Goal: Information Seeking & Learning: Learn about a topic

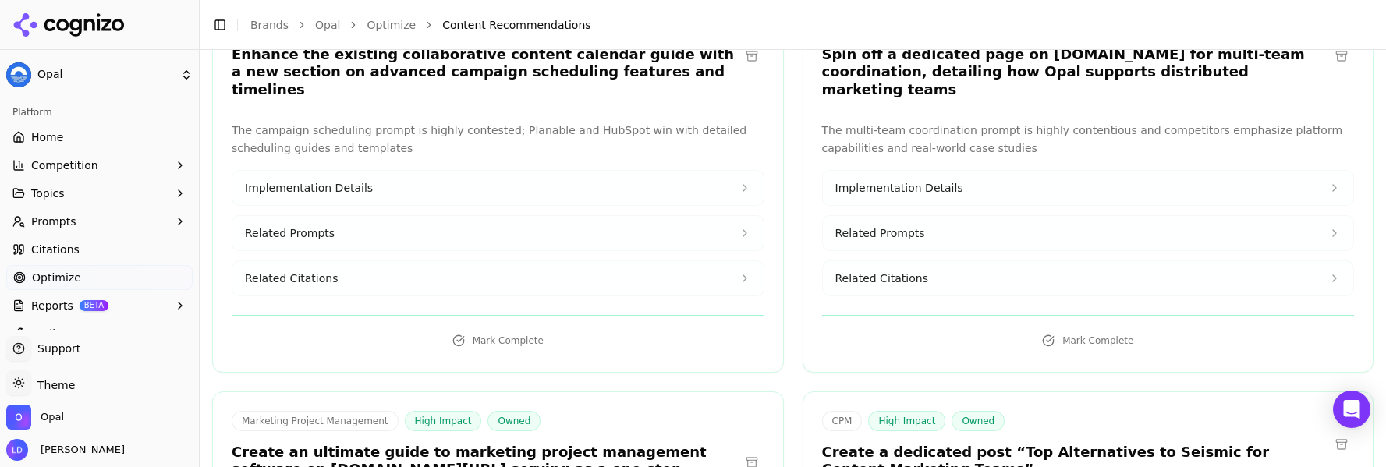
scroll to position [7096, 0]
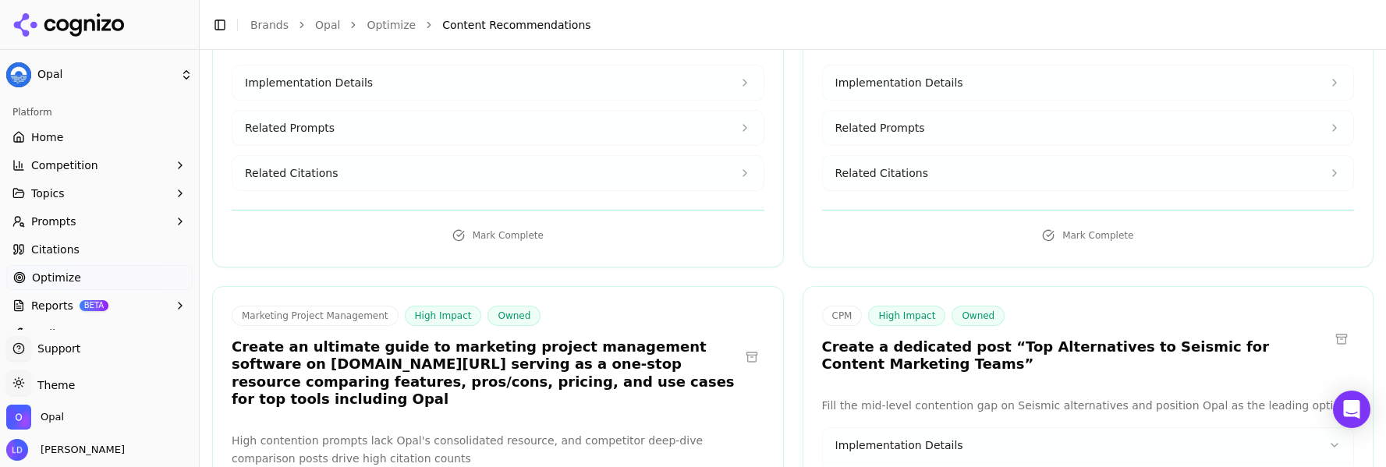
scroll to position [7200, 0]
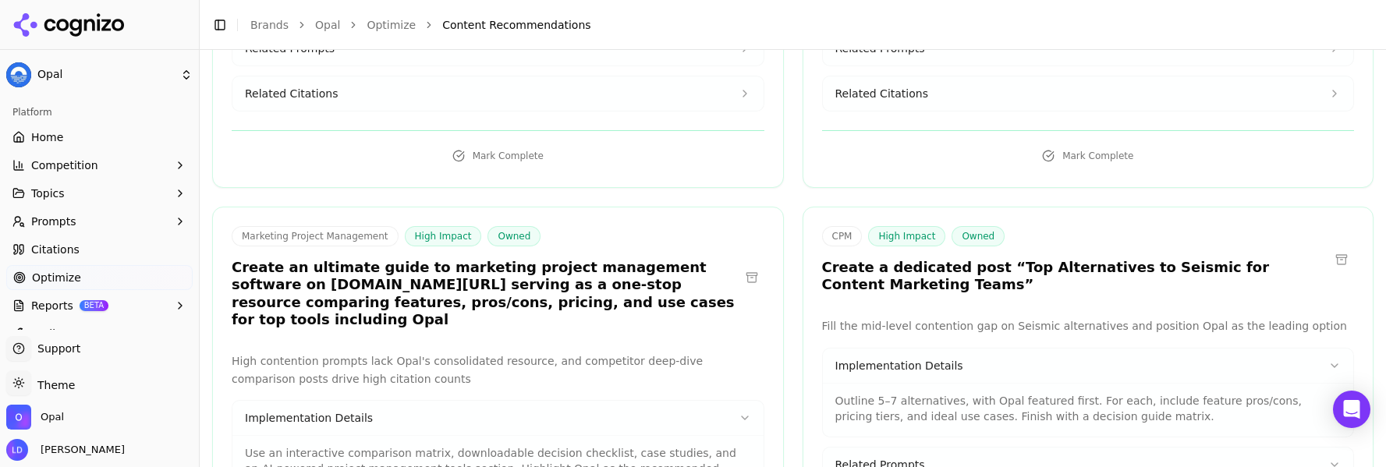
scroll to position [7304, 0]
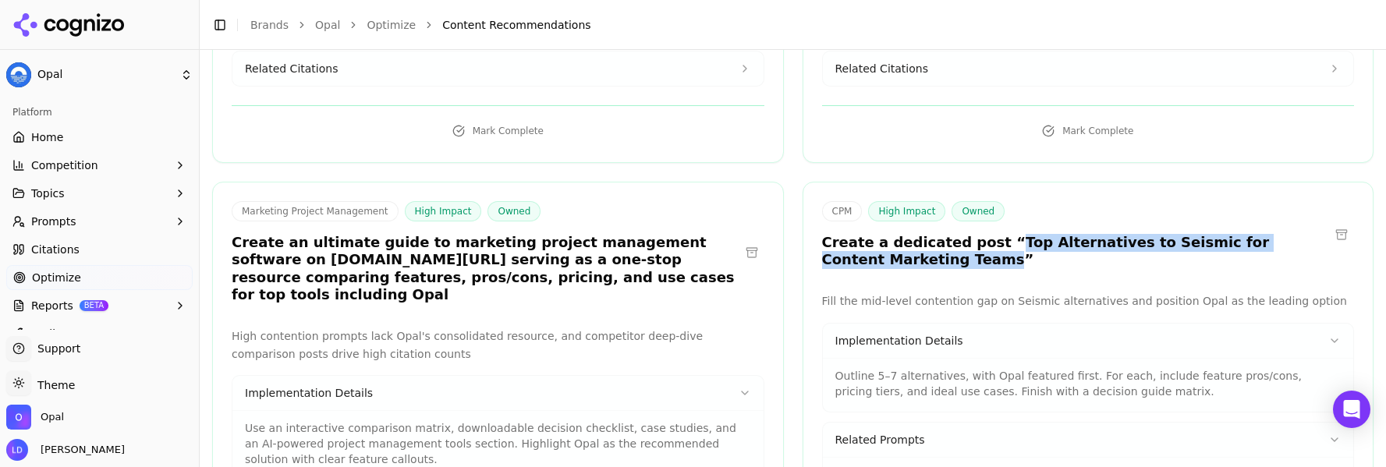
drag, startPoint x: 983, startPoint y: 70, endPoint x: 856, endPoint y: 93, distance: 129.1
click at [856, 234] on h3 "Create a dedicated post “Top Alternatives to Seismic for Content Marketing Team…" at bounding box center [1076, 251] width 508 height 35
copy h3 "Top Alternatives to Seismic for Content Marketing Teams"
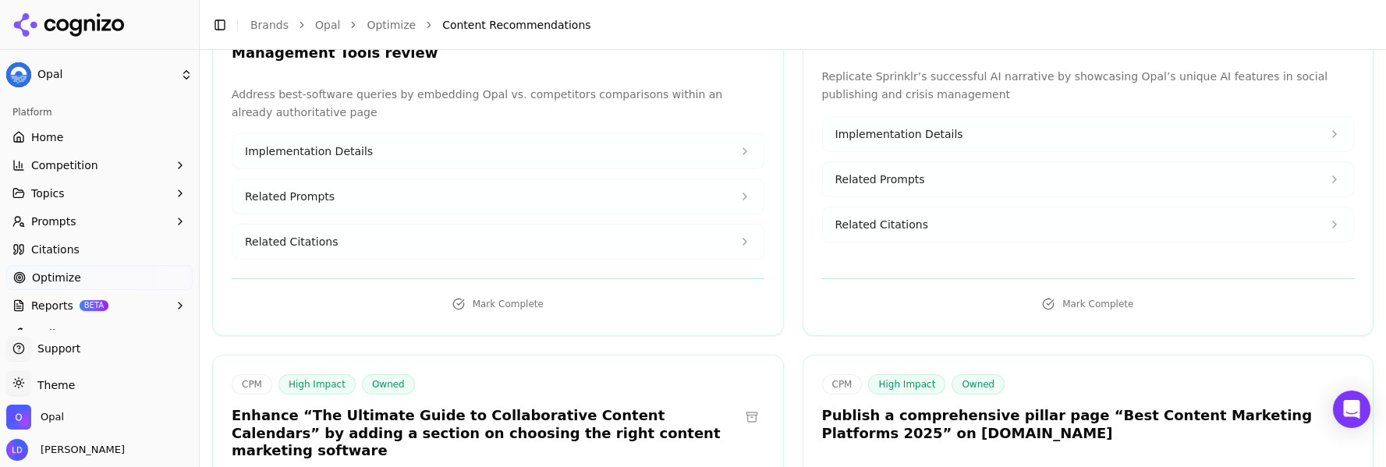
scroll to position [8363, 0]
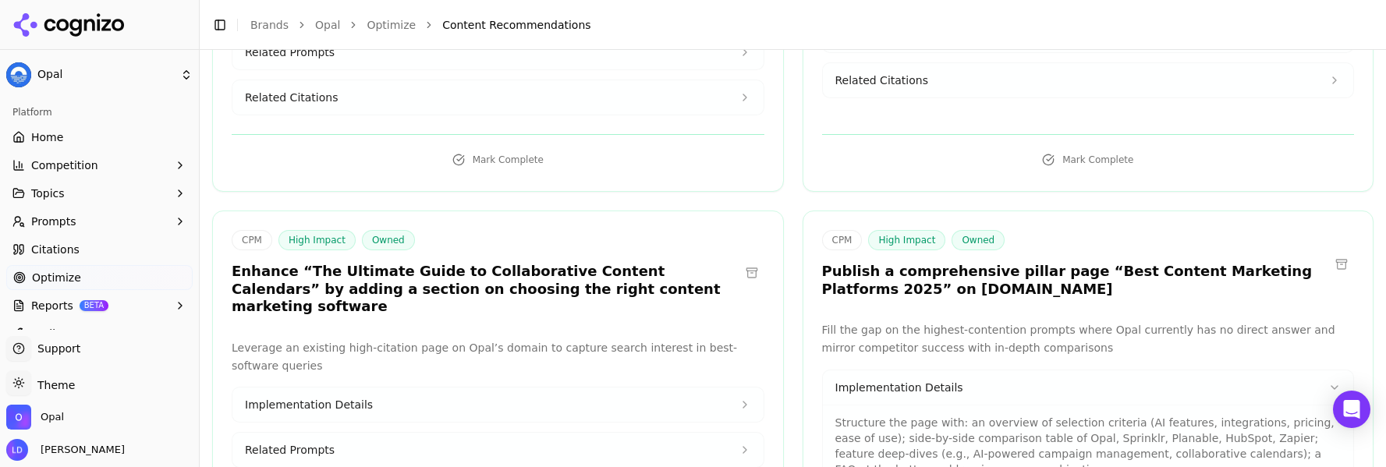
scroll to position [8509, 0]
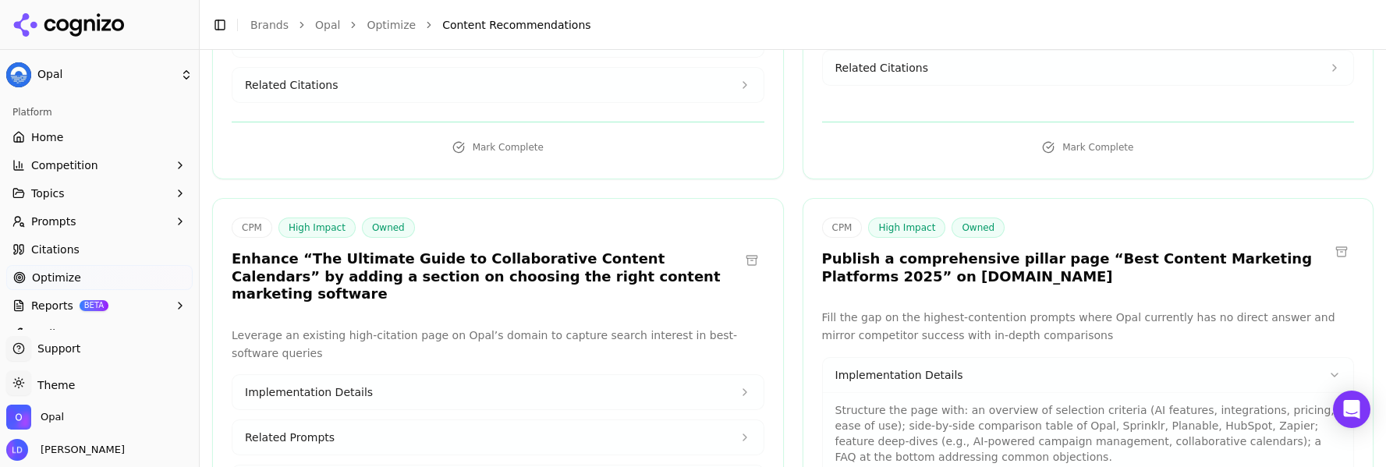
copy div "What is the best content marketing platform?"
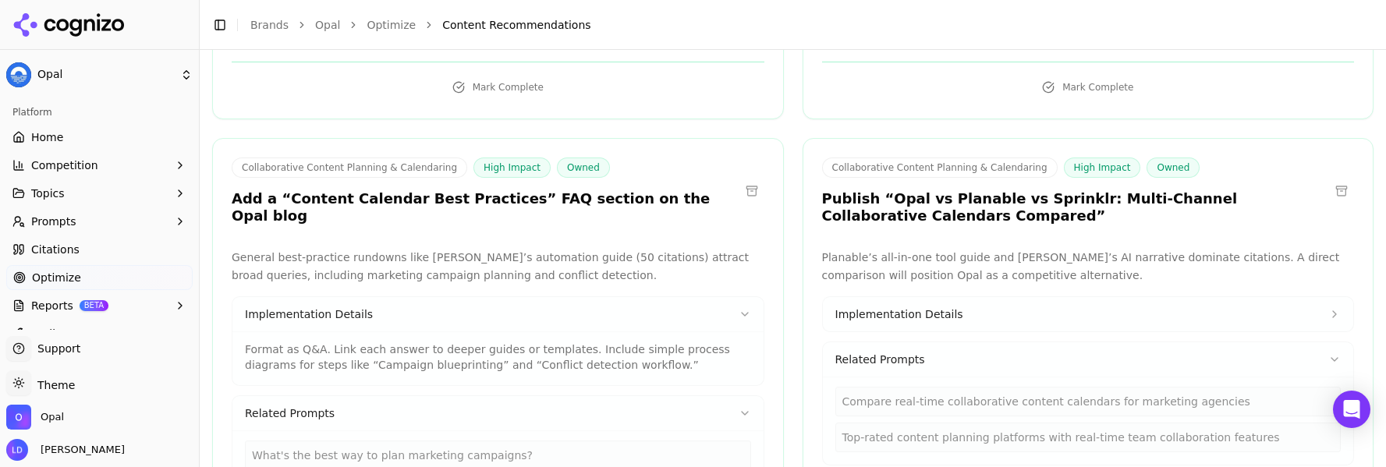
scroll to position [3208, 0]
click at [590, 338] on p "Format as Q&A. Link each answer to deeper guides or templates. Include simple p…" at bounding box center [498, 353] width 506 height 31
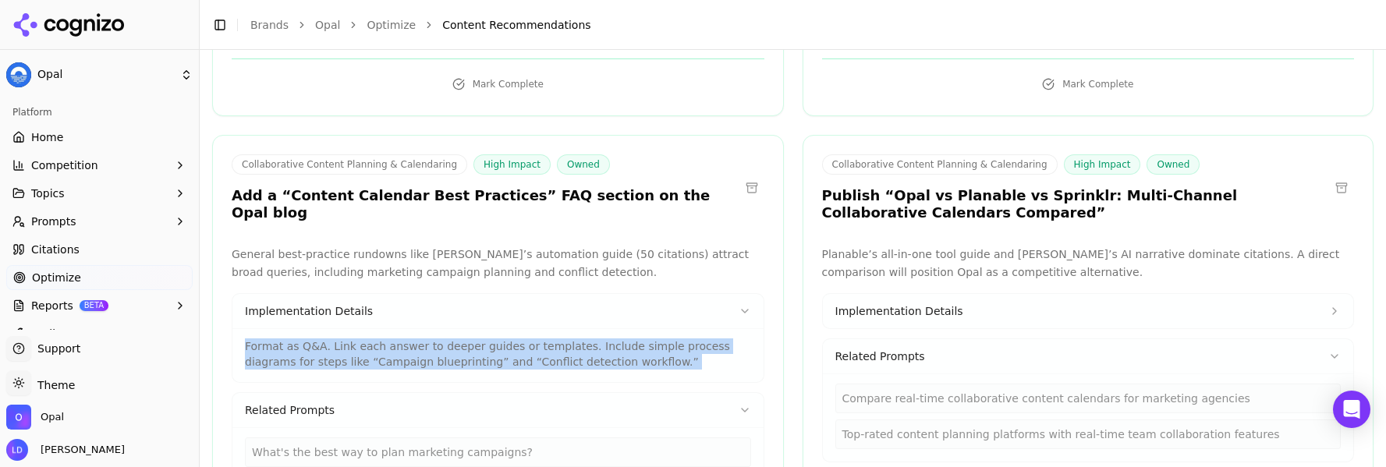
click at [590, 338] on p "Format as Q&A. Link each answer to deeper guides or templates. Include simple p…" at bounding box center [498, 353] width 506 height 31
click at [624, 338] on p "Format as Q&A. Link each answer to deeper guides or templates. Include simple p…" at bounding box center [498, 353] width 506 height 31
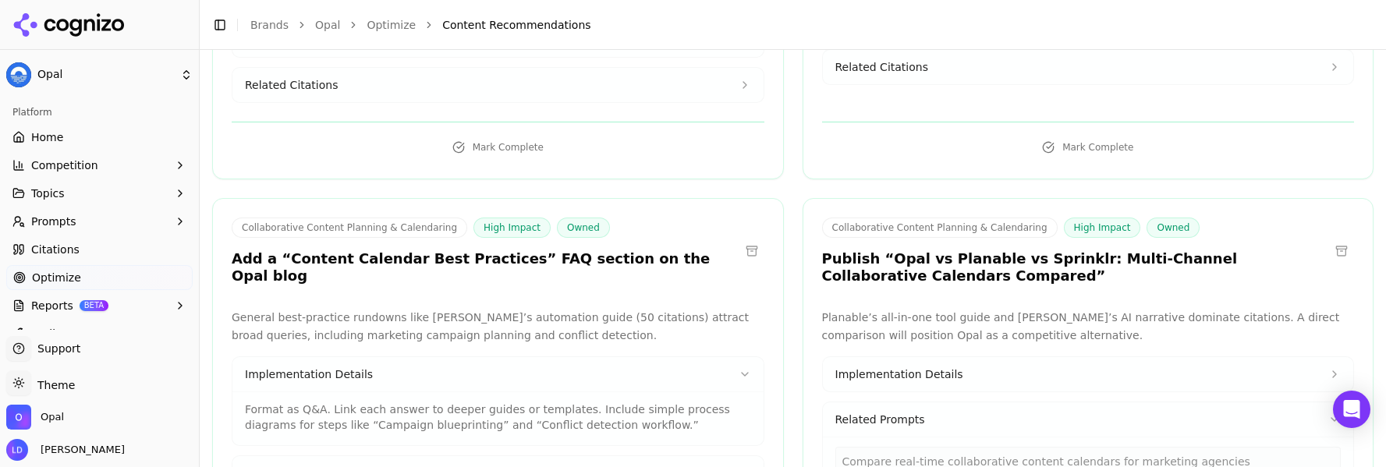
scroll to position [3148, 0]
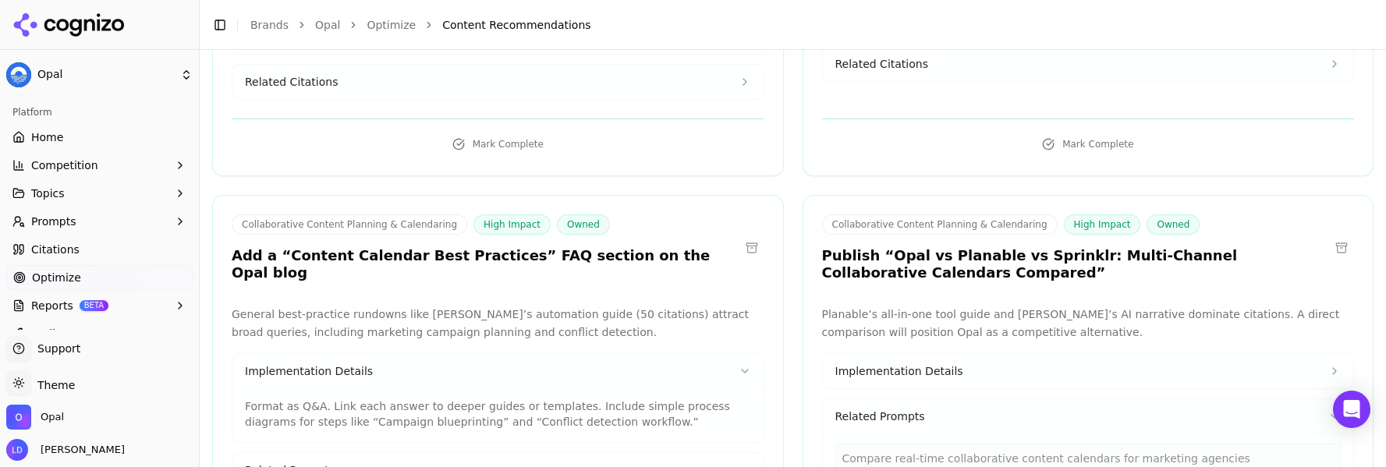
click at [647, 399] on p "Format as Q&A. Link each answer to deeper guides or templates. Include simple p…" at bounding box center [498, 414] width 506 height 31
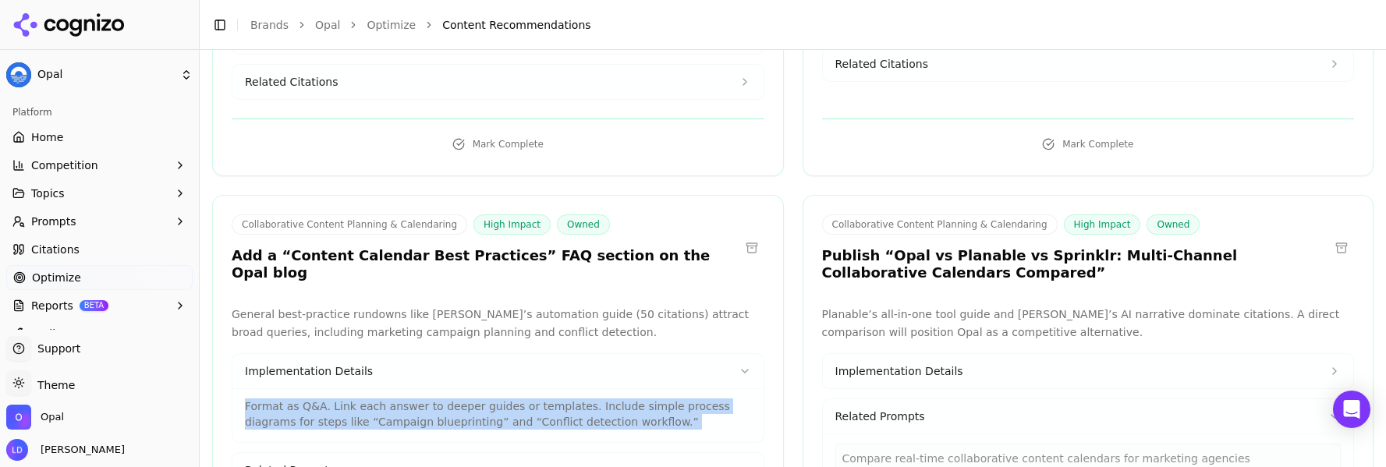
click at [647, 399] on p "Format as Q&A. Link each answer to deeper guides or templates. Include simple p…" at bounding box center [498, 414] width 506 height 31
click at [628, 388] on div "Format as Q&A. Link each answer to deeper guides or templates. Include simple p…" at bounding box center [497, 415] width 531 height 54
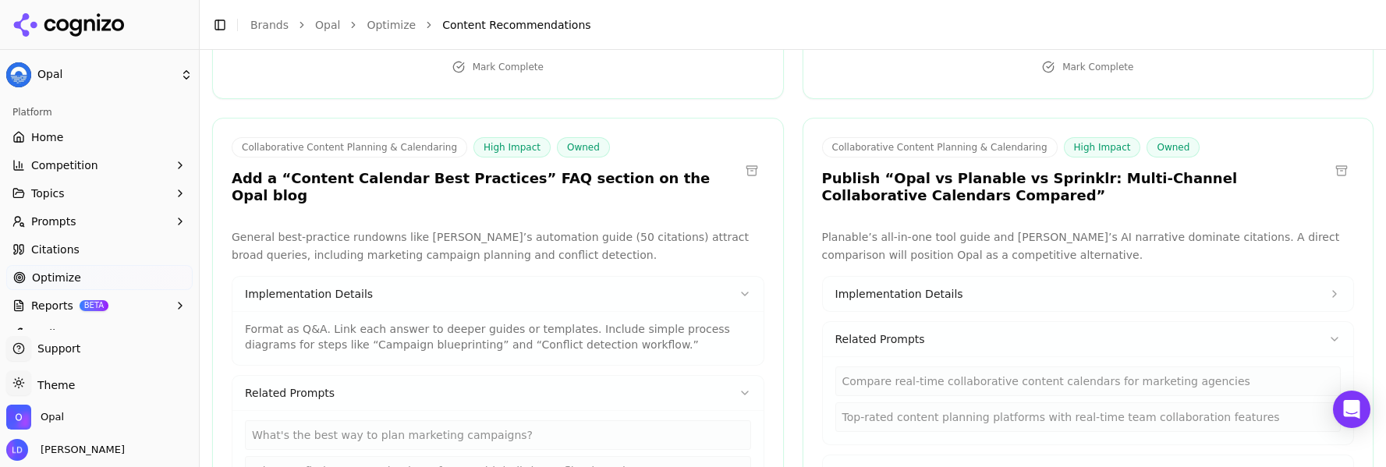
scroll to position [3241, 0]
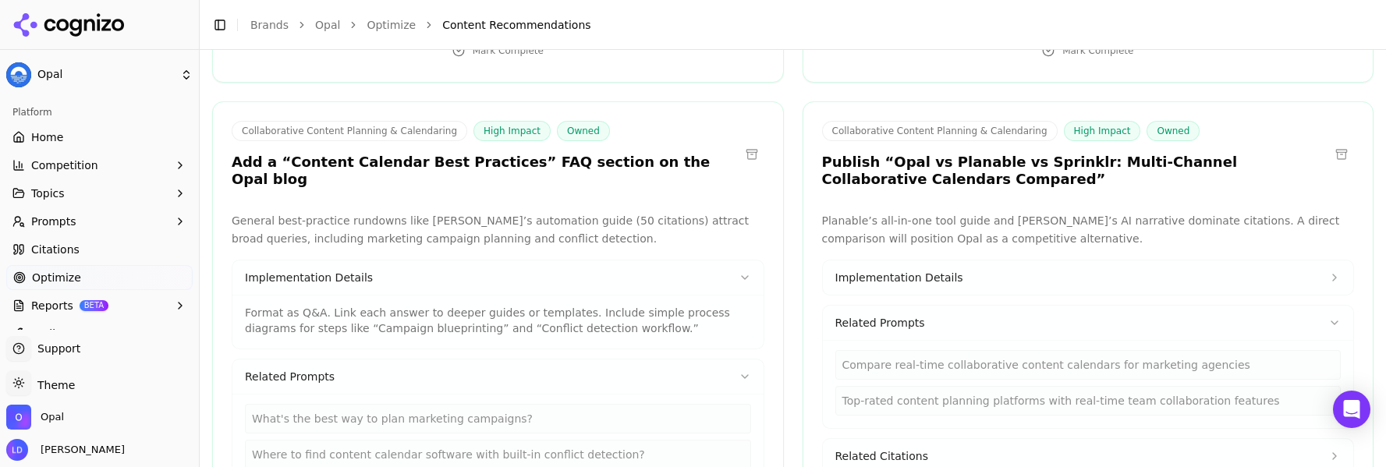
click at [593, 440] on div "Where to find content calendar software with built-in conflict detection?" at bounding box center [498, 455] width 506 height 30
click at [523, 404] on div "What's the best way to plan marketing campaigns?" at bounding box center [498, 419] width 506 height 30
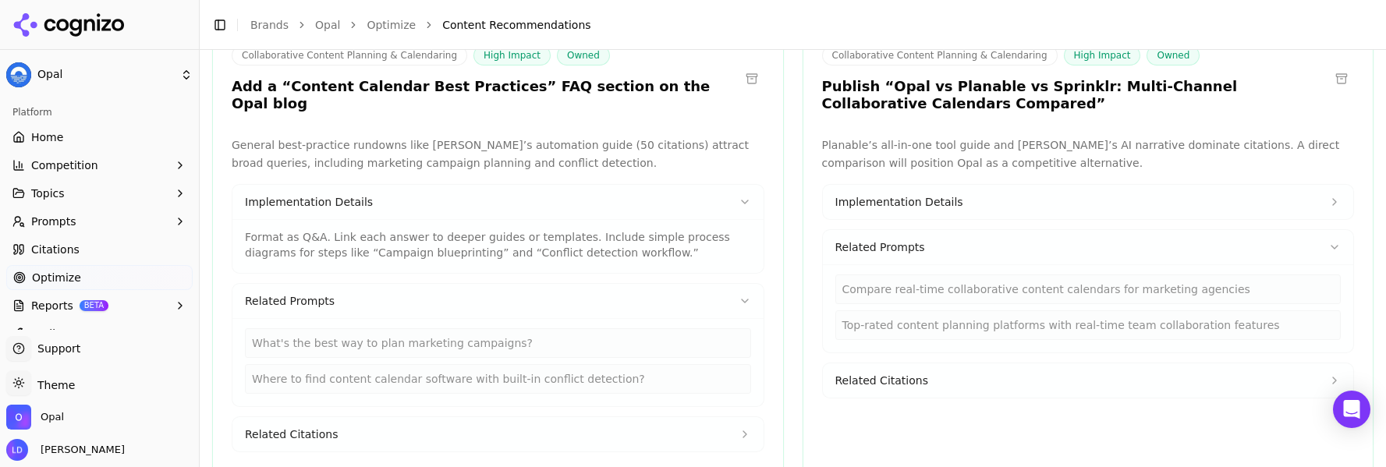
scroll to position [3334, 0]
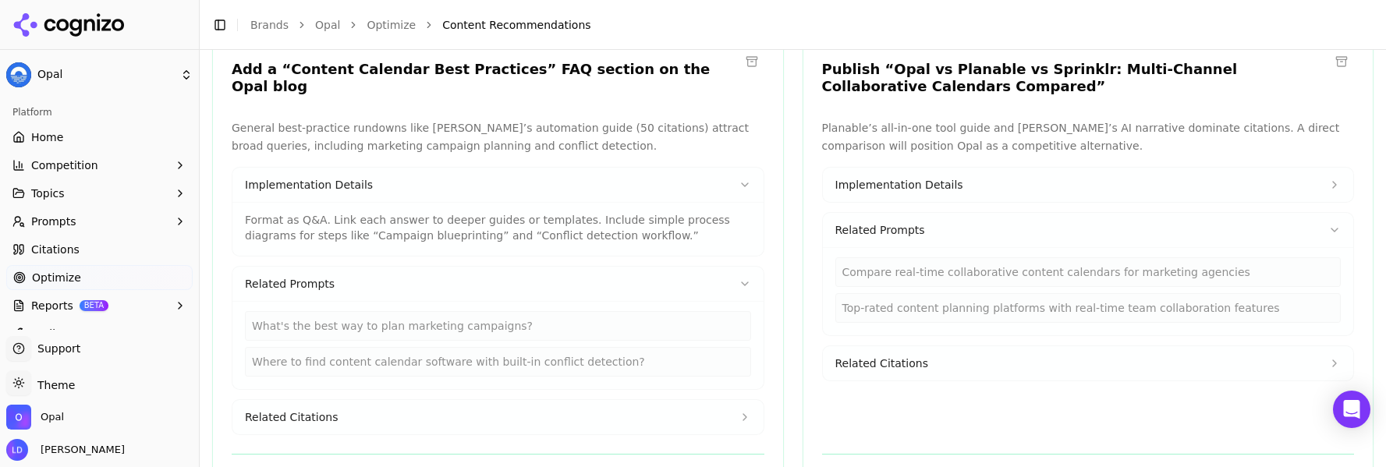
click at [608, 399] on div "Related Citations" at bounding box center [498, 417] width 533 height 36
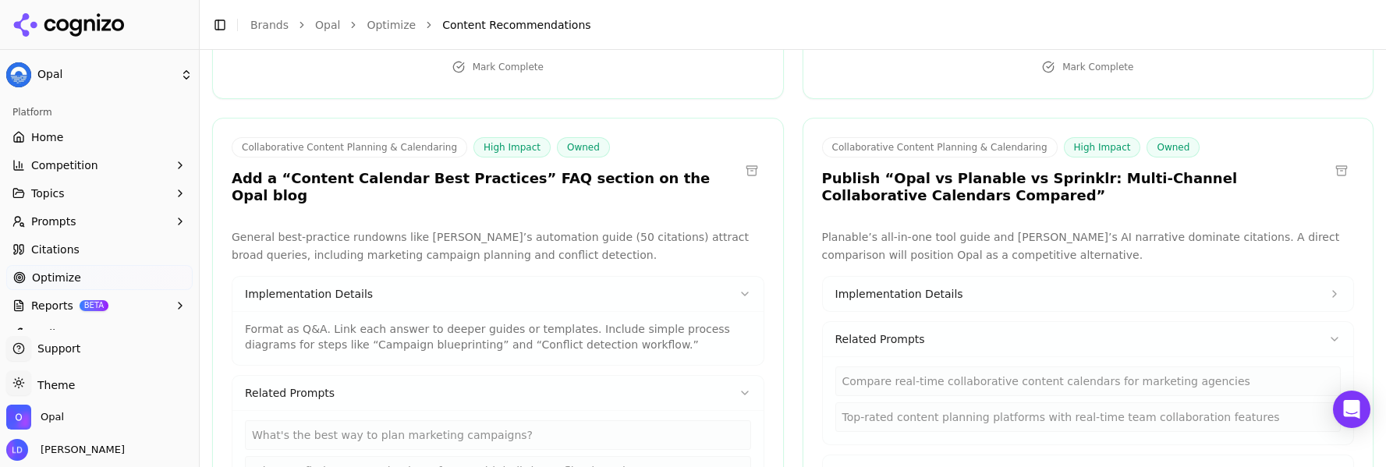
scroll to position [3248, 0]
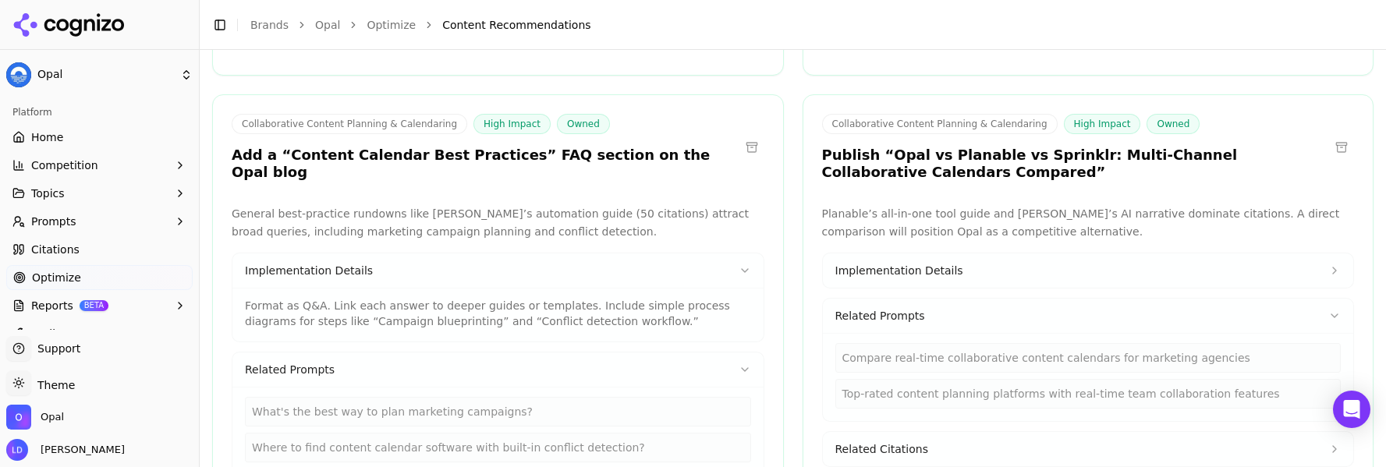
click at [541, 397] on div "What's the best way to plan marketing campaigns?" at bounding box center [498, 412] width 506 height 30
click at [505, 397] on div "What's the best way to plan marketing campaigns?" at bounding box center [498, 412] width 506 height 30
click at [466, 397] on div "What's the best way to plan marketing campaigns?" at bounding box center [498, 412] width 506 height 30
click at [488, 397] on div "What's the best way to plan marketing campaigns?" at bounding box center [498, 412] width 506 height 30
click at [494, 397] on div "What's the best way to plan marketing campaigns?" at bounding box center [498, 412] width 506 height 30
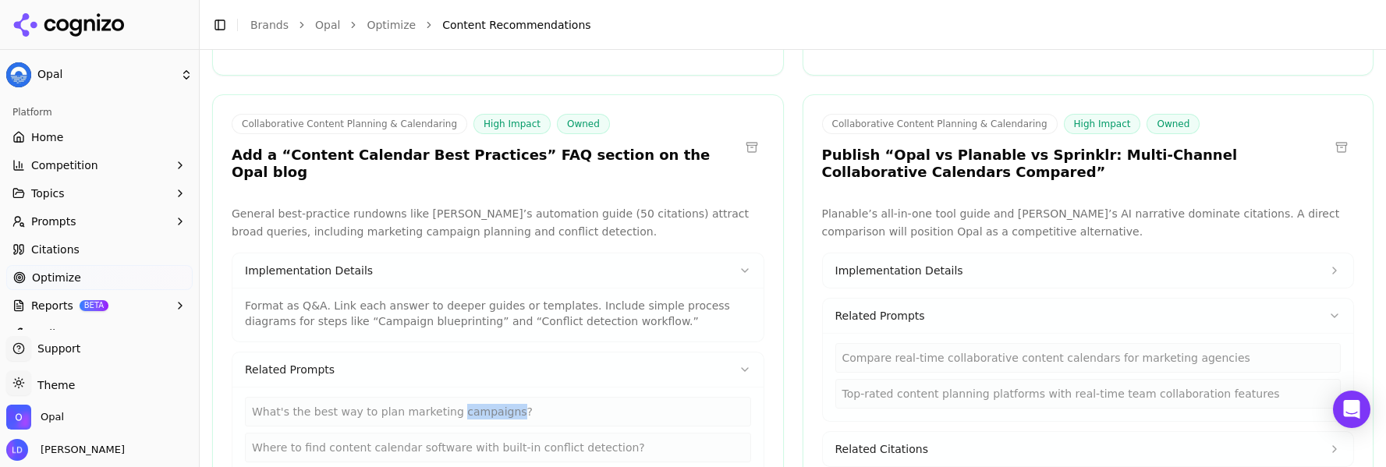
click at [494, 397] on div "What's the best way to plan marketing campaigns?" at bounding box center [498, 412] width 506 height 30
copy div "What's the best way to plan marketing campaigns?"
click at [324, 433] on div "Where to find content calendar software with built-in conflict detection?" at bounding box center [498, 448] width 506 height 30
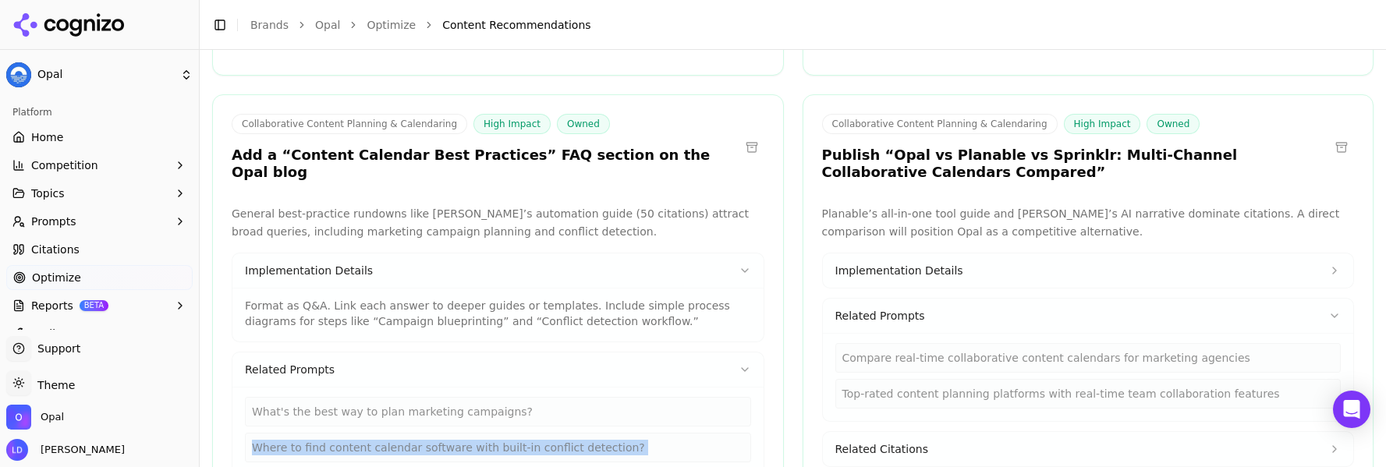
click at [324, 433] on div "Where to find content calendar software with built-in conflict detection?" at bounding box center [498, 448] width 506 height 30
